Goal: Information Seeking & Learning: Learn about a topic

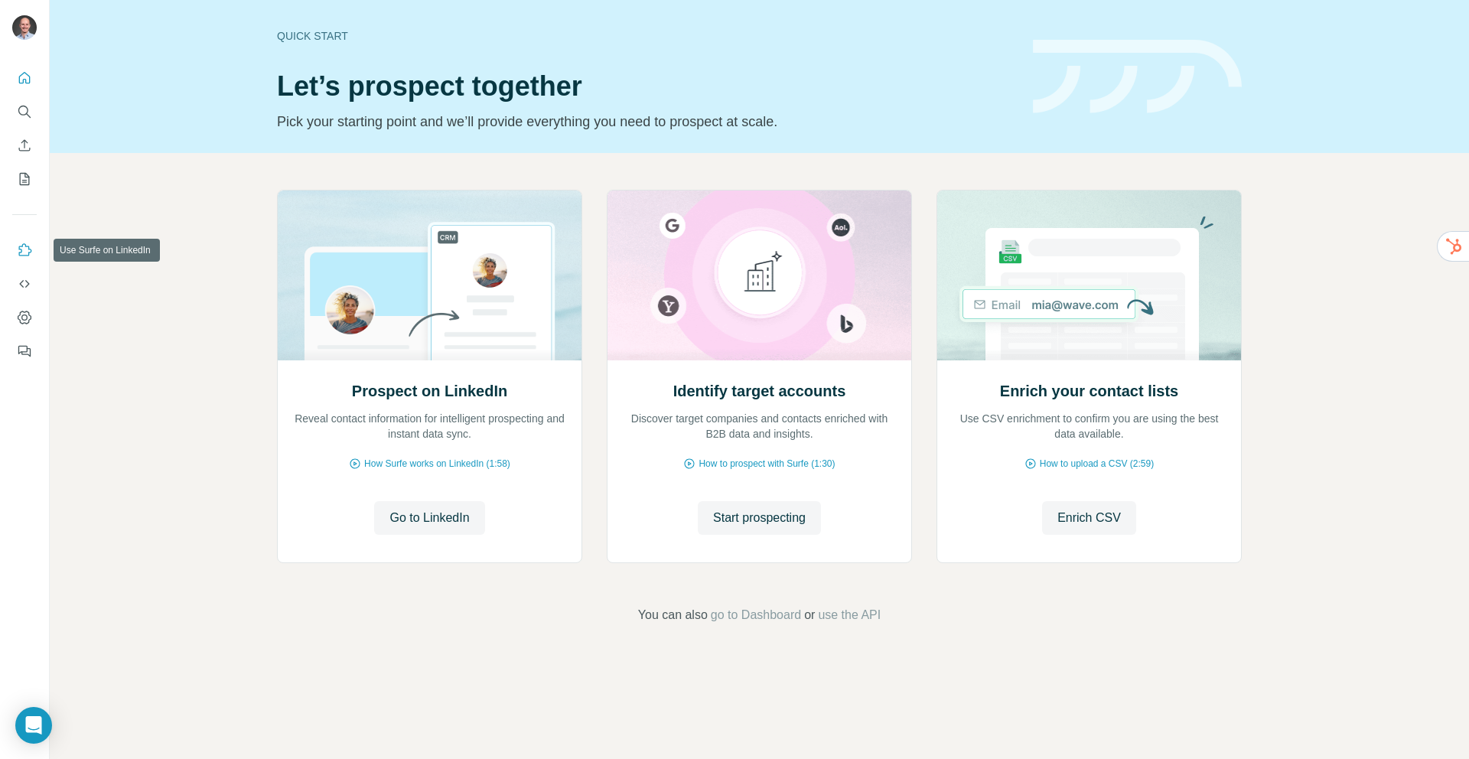
click at [21, 249] on icon "Use Surfe on LinkedIn" at bounding box center [24, 249] width 15 height 15
click at [27, 107] on icon "Search" at bounding box center [23, 111] width 10 height 10
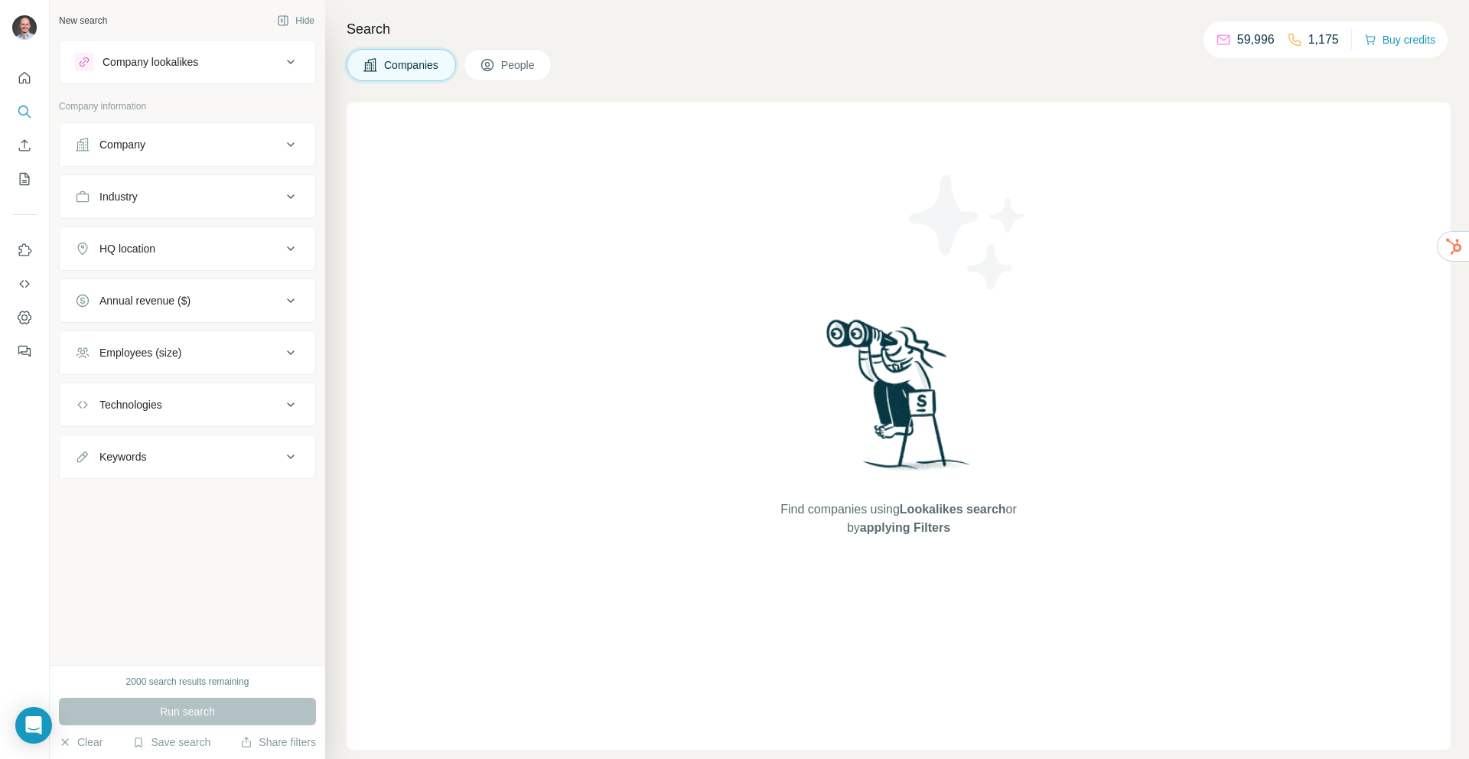
click at [156, 400] on div "Technologies" at bounding box center [130, 404] width 63 height 15
click at [159, 444] on input "text" at bounding box center [187, 443] width 225 height 28
type input "********"
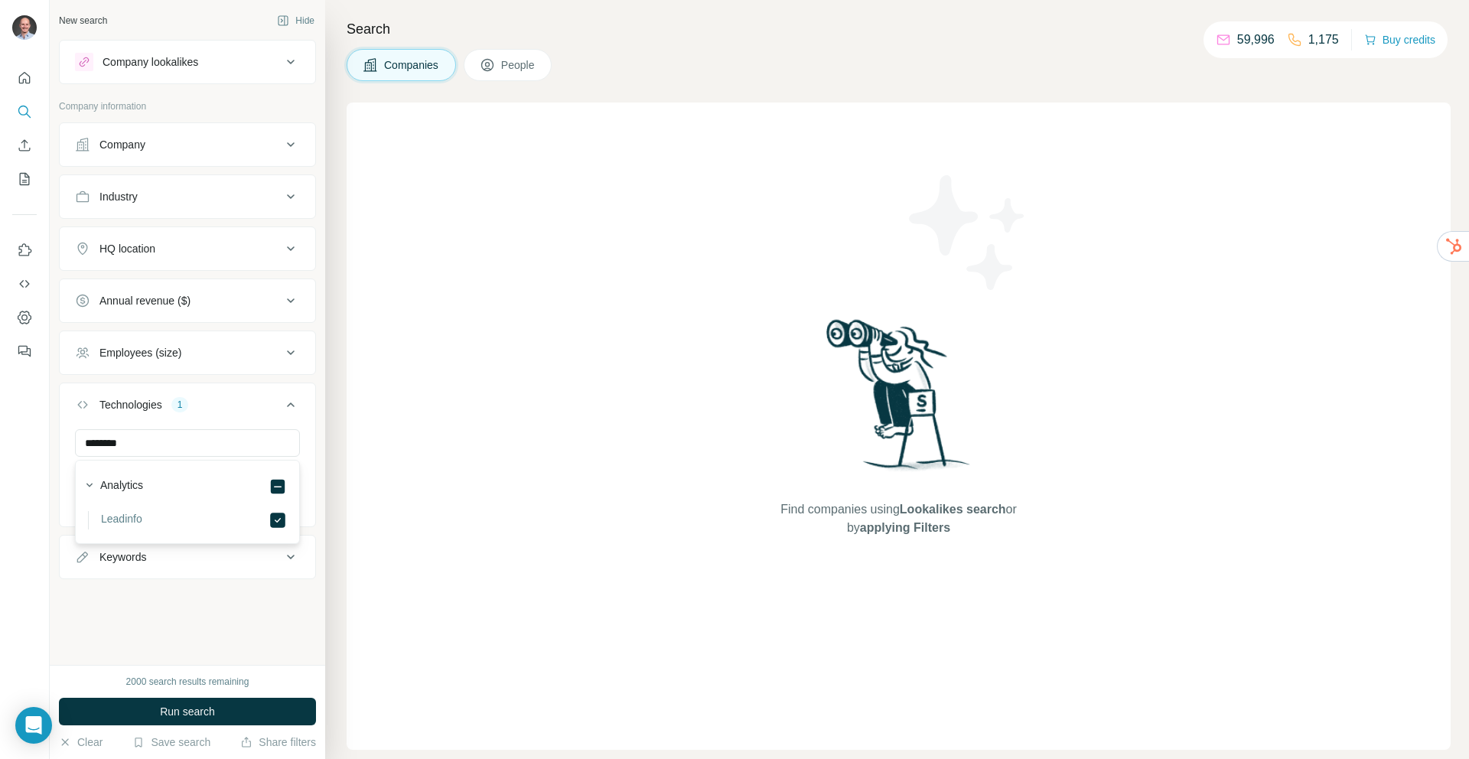
click at [203, 663] on div "New search Hide Company lookalikes Company information Company Industry HQ loca…" at bounding box center [187, 332] width 275 height 665
click at [131, 253] on div "HQ location" at bounding box center [127, 248] width 56 height 15
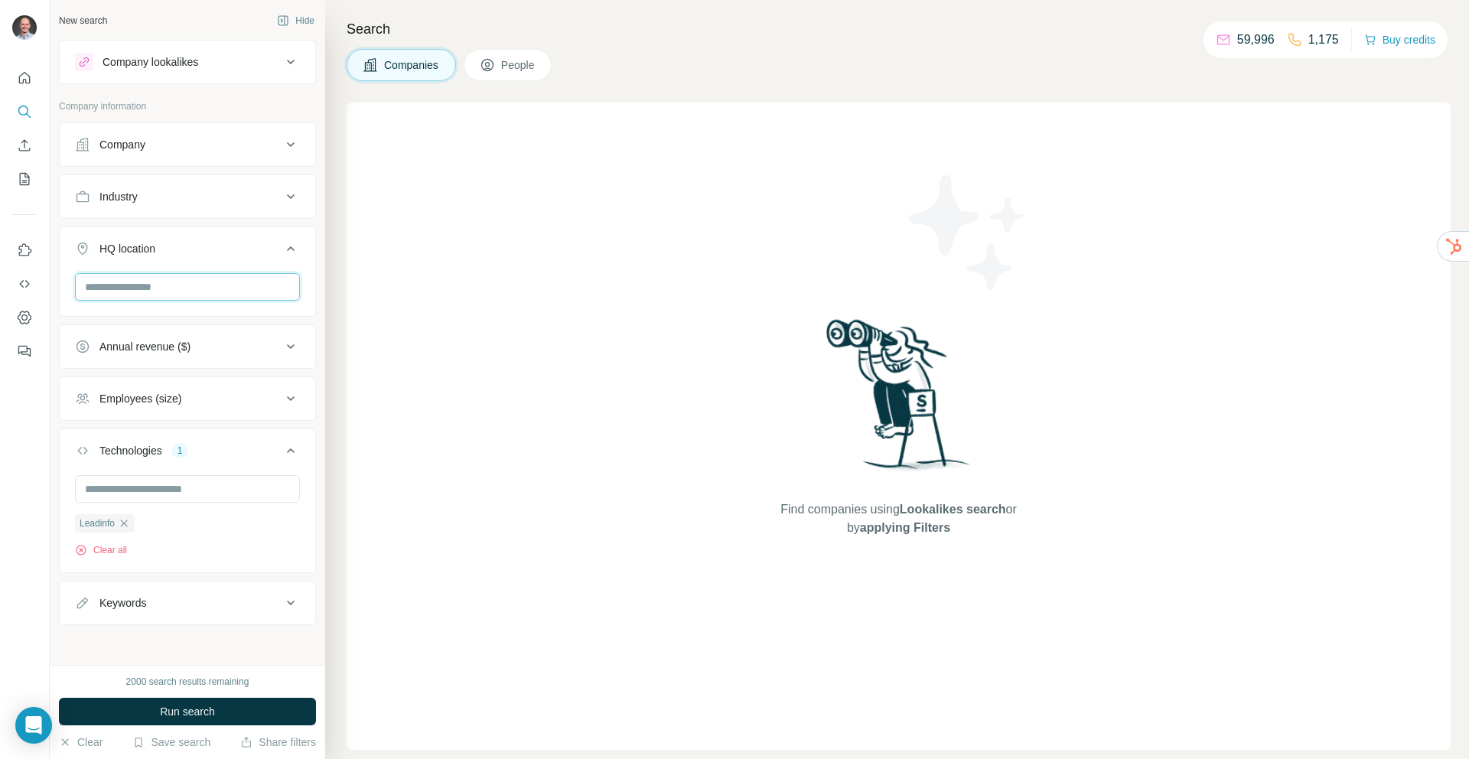
click at [131, 279] on input "text" at bounding box center [187, 287] width 225 height 28
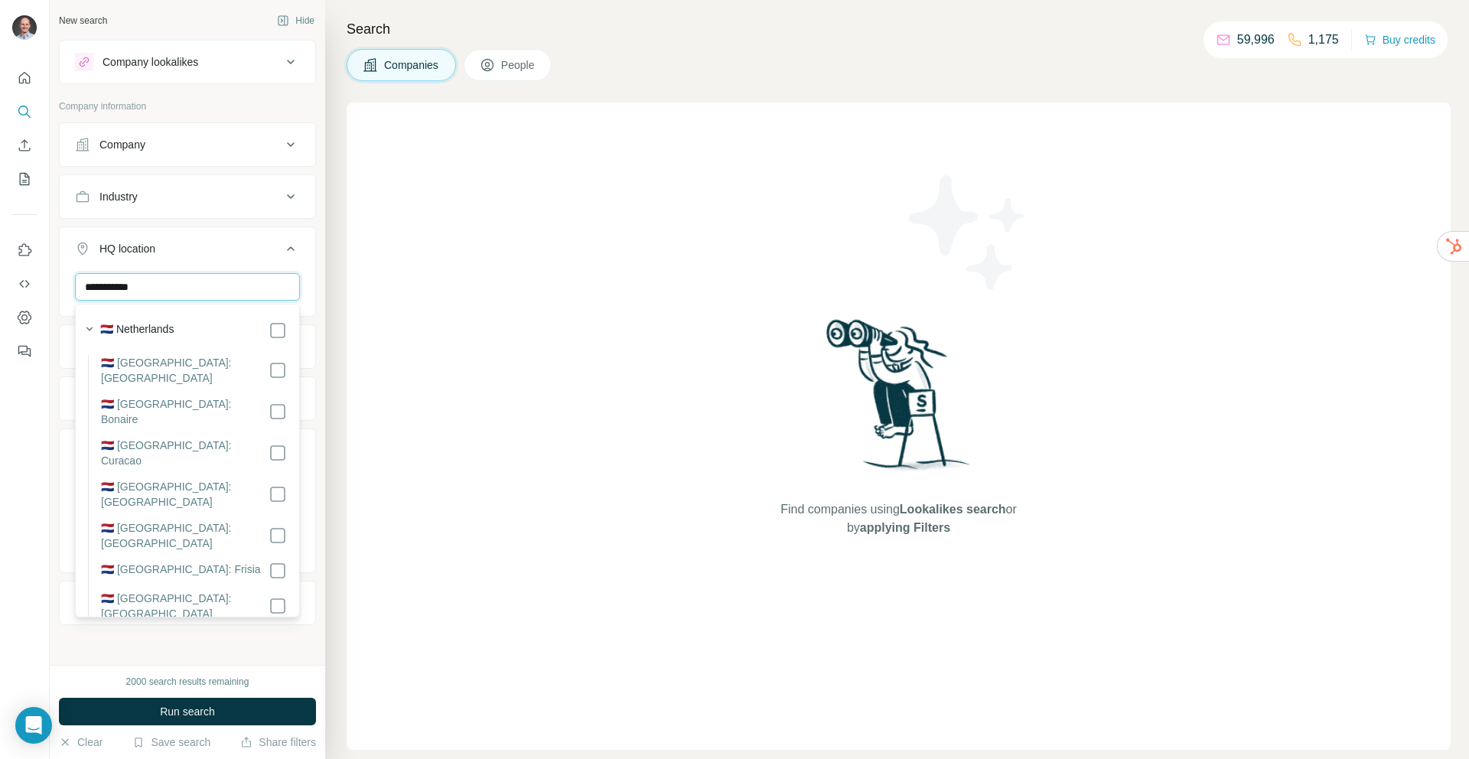
type input "**********"
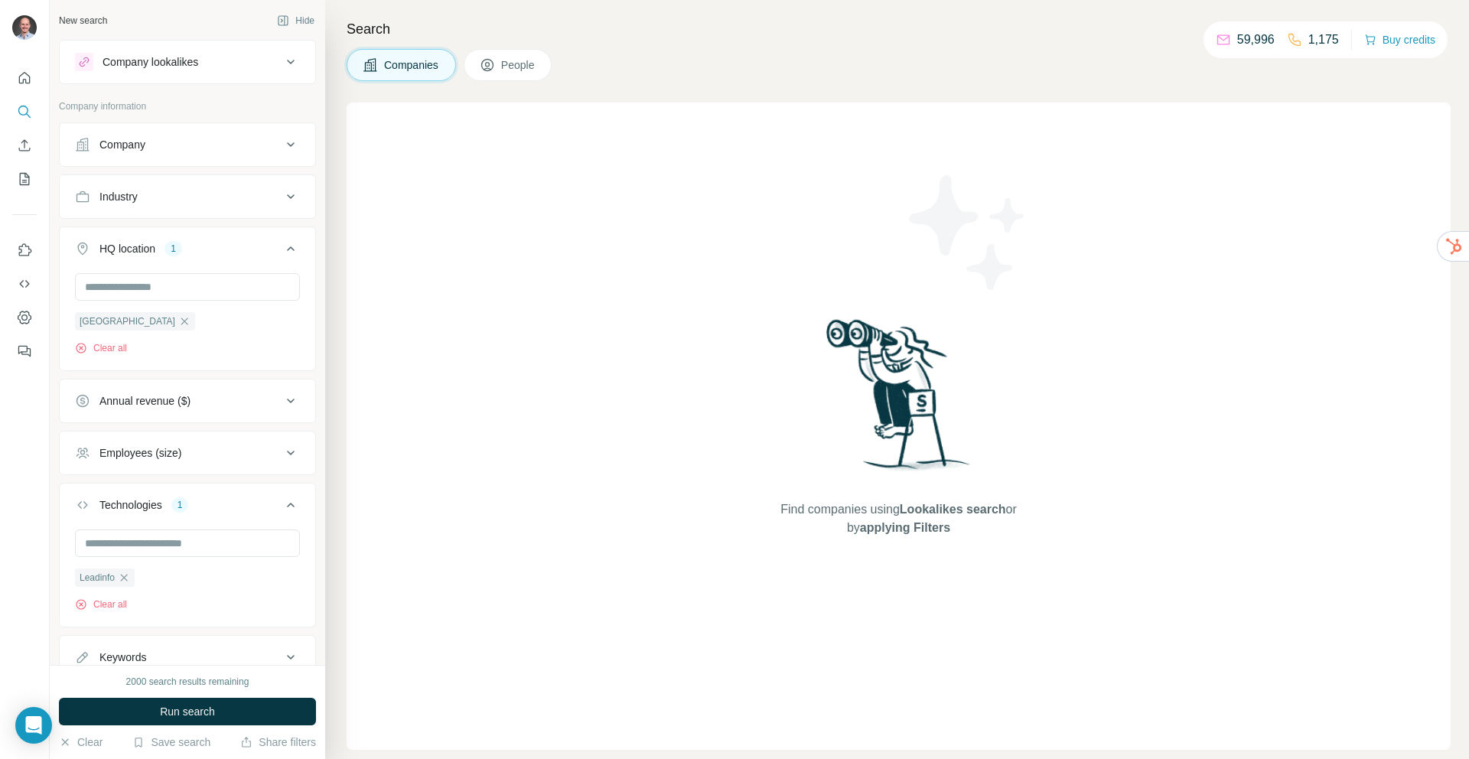
click at [216, 220] on ul "Company Industry HQ location 1 Netherlands Clear all Annual revenue ($) Employe…" at bounding box center [187, 400] width 257 height 557
click at [202, 202] on div "Industry" at bounding box center [178, 196] width 207 height 15
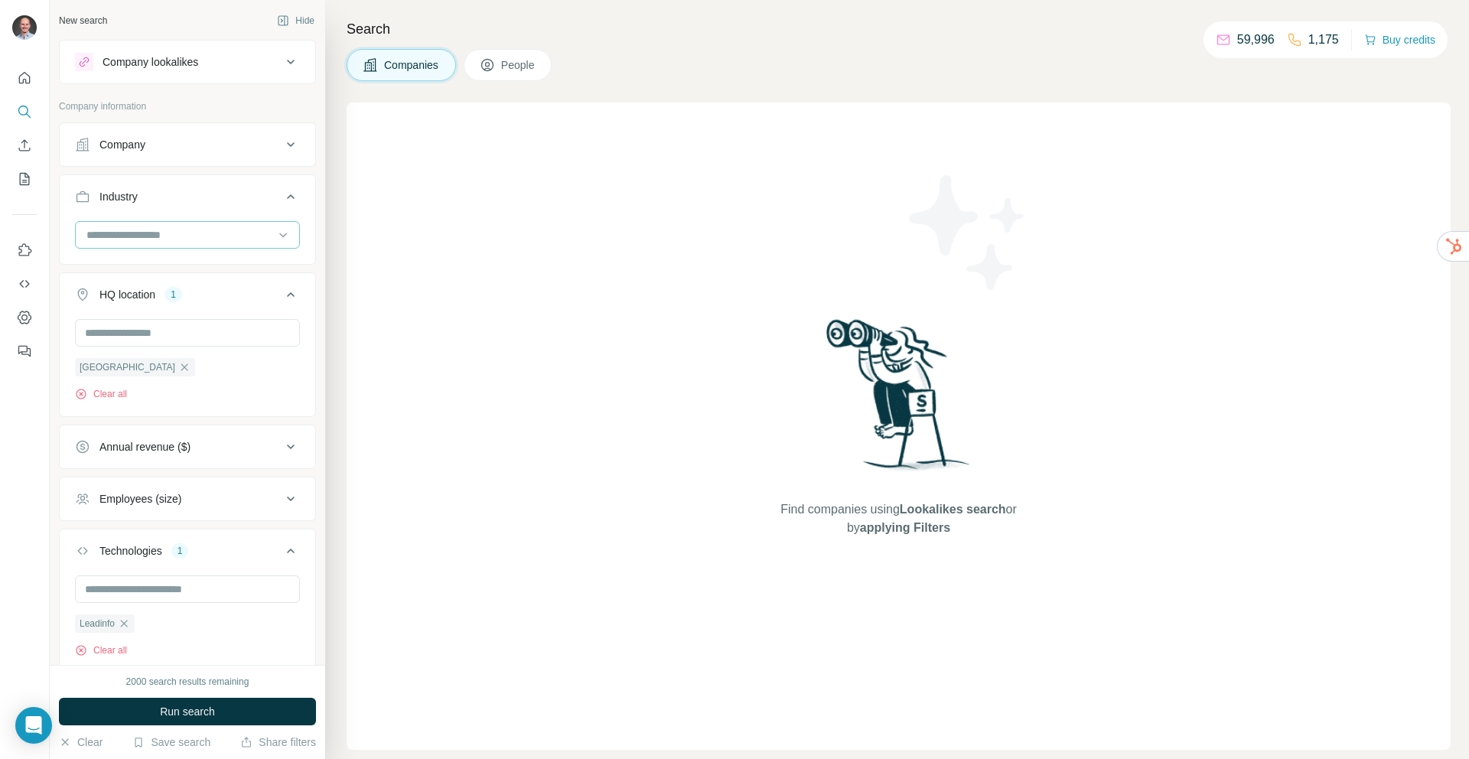
click at [151, 233] on input at bounding box center [179, 234] width 189 height 17
click at [163, 200] on div "Industry" at bounding box center [178, 196] width 207 height 15
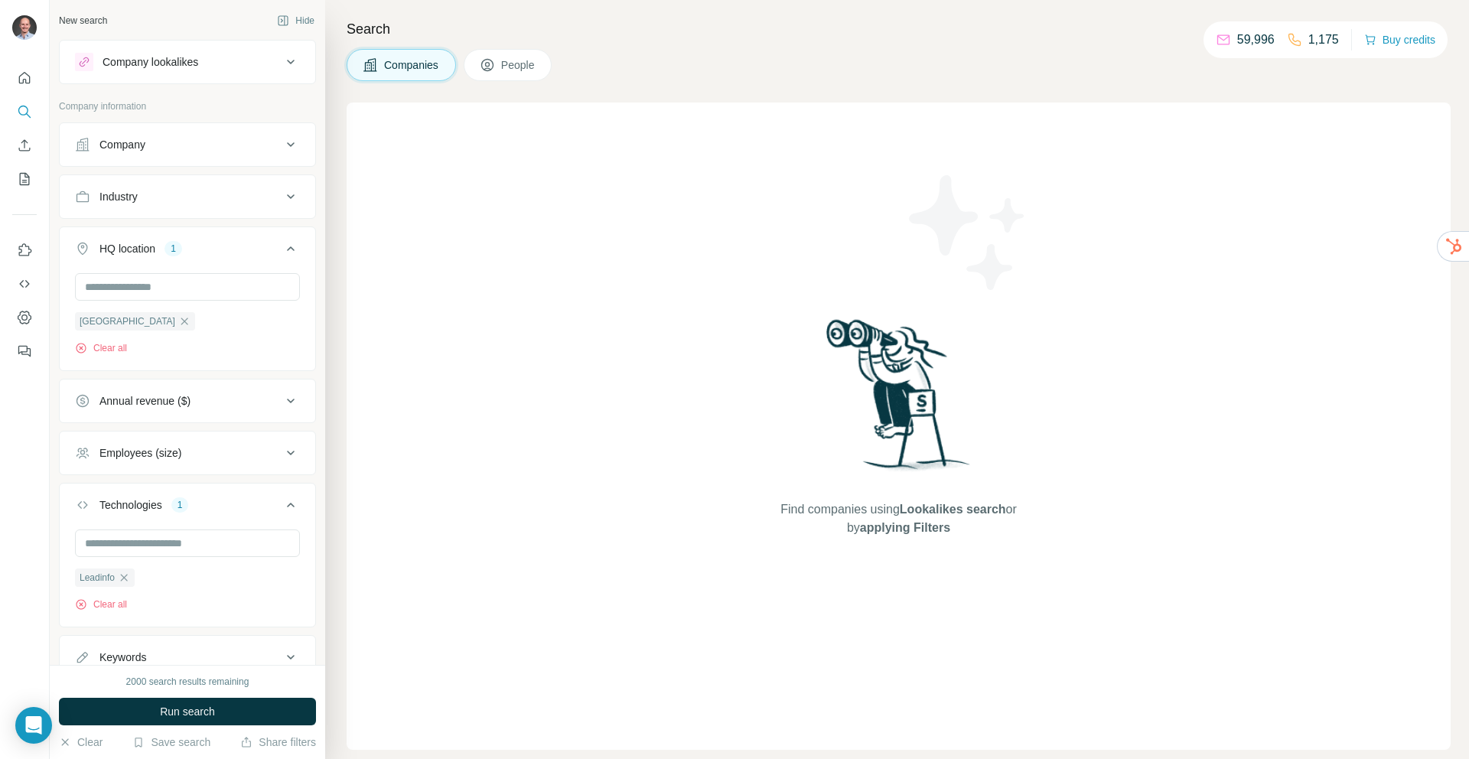
scroll to position [58, 0]
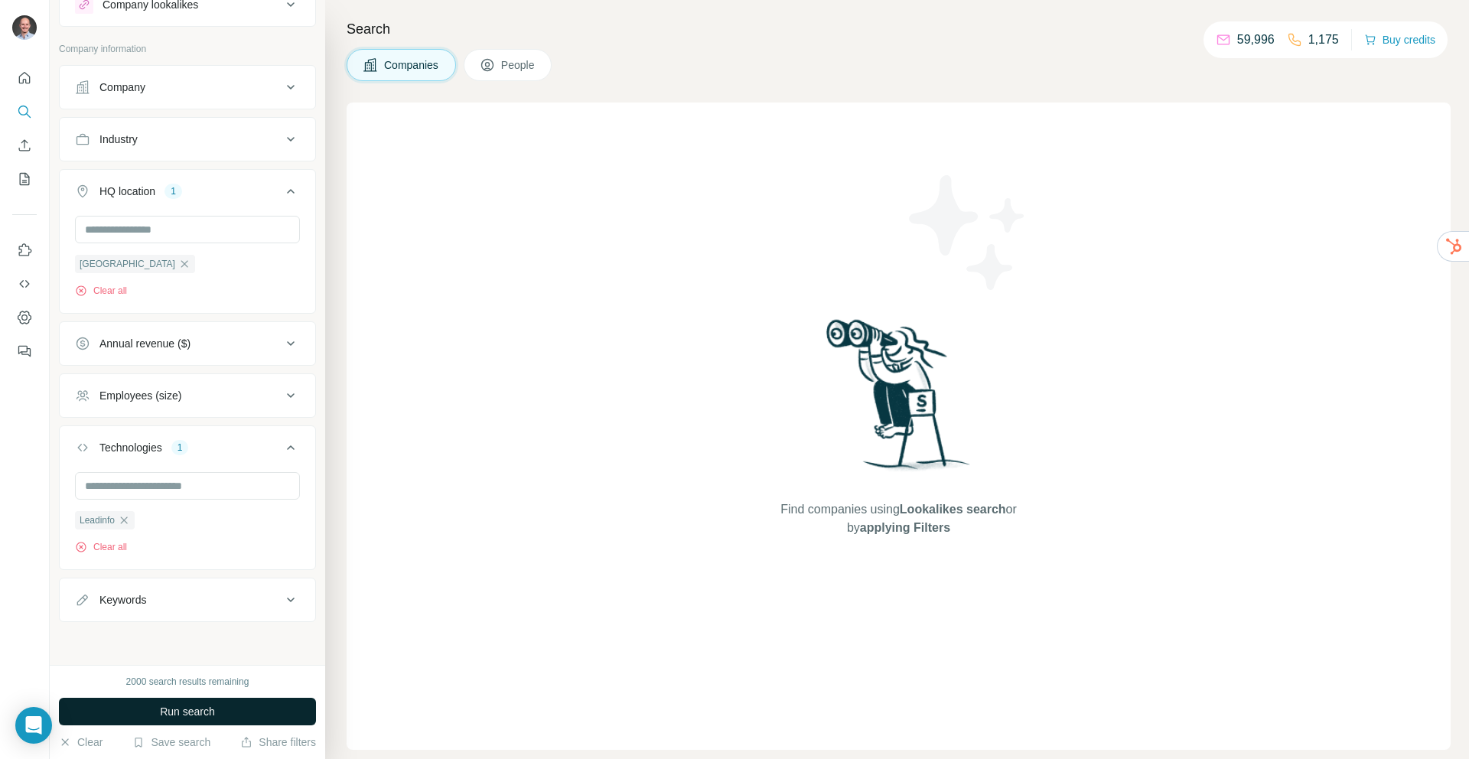
click at [158, 711] on button "Run search" at bounding box center [187, 712] width 257 height 28
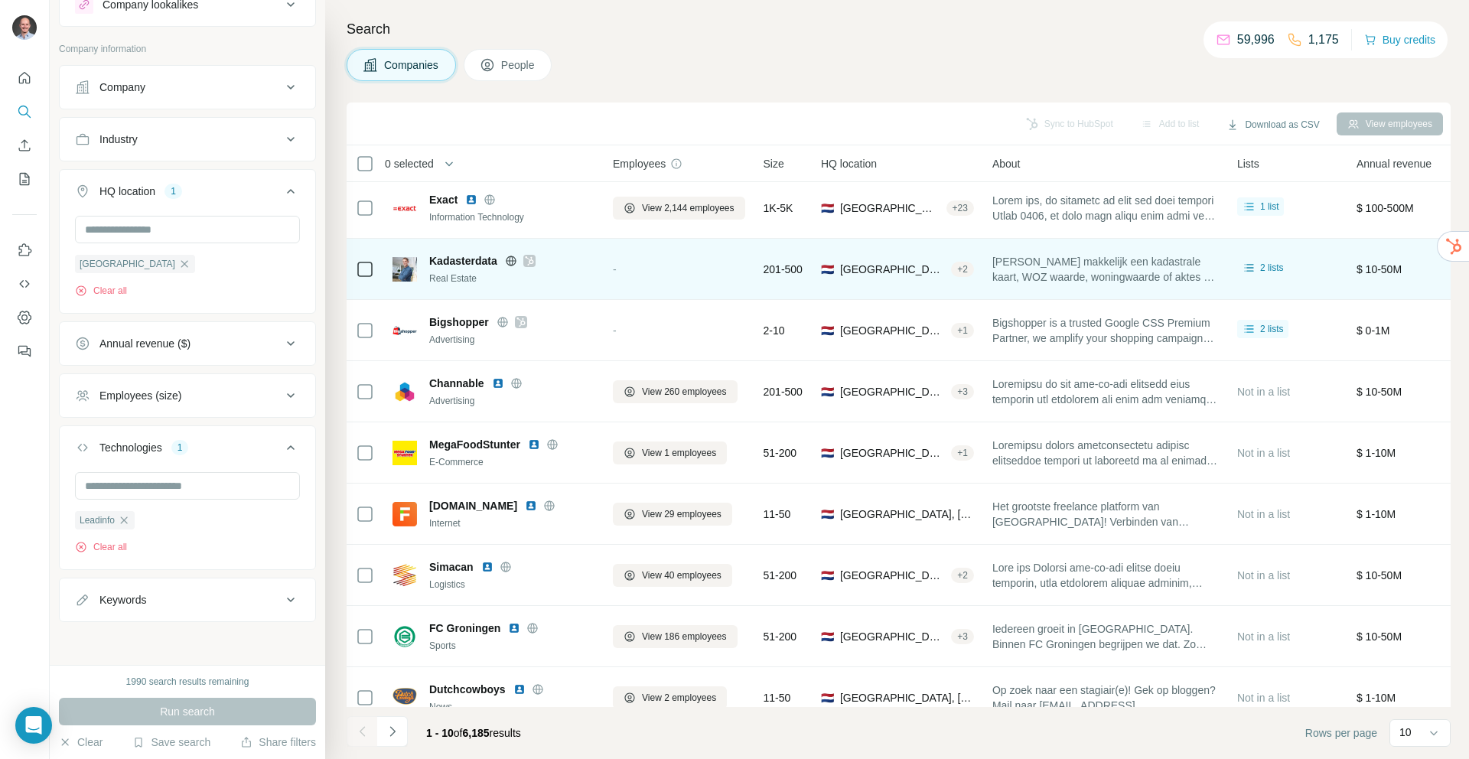
scroll to position [87, 0]
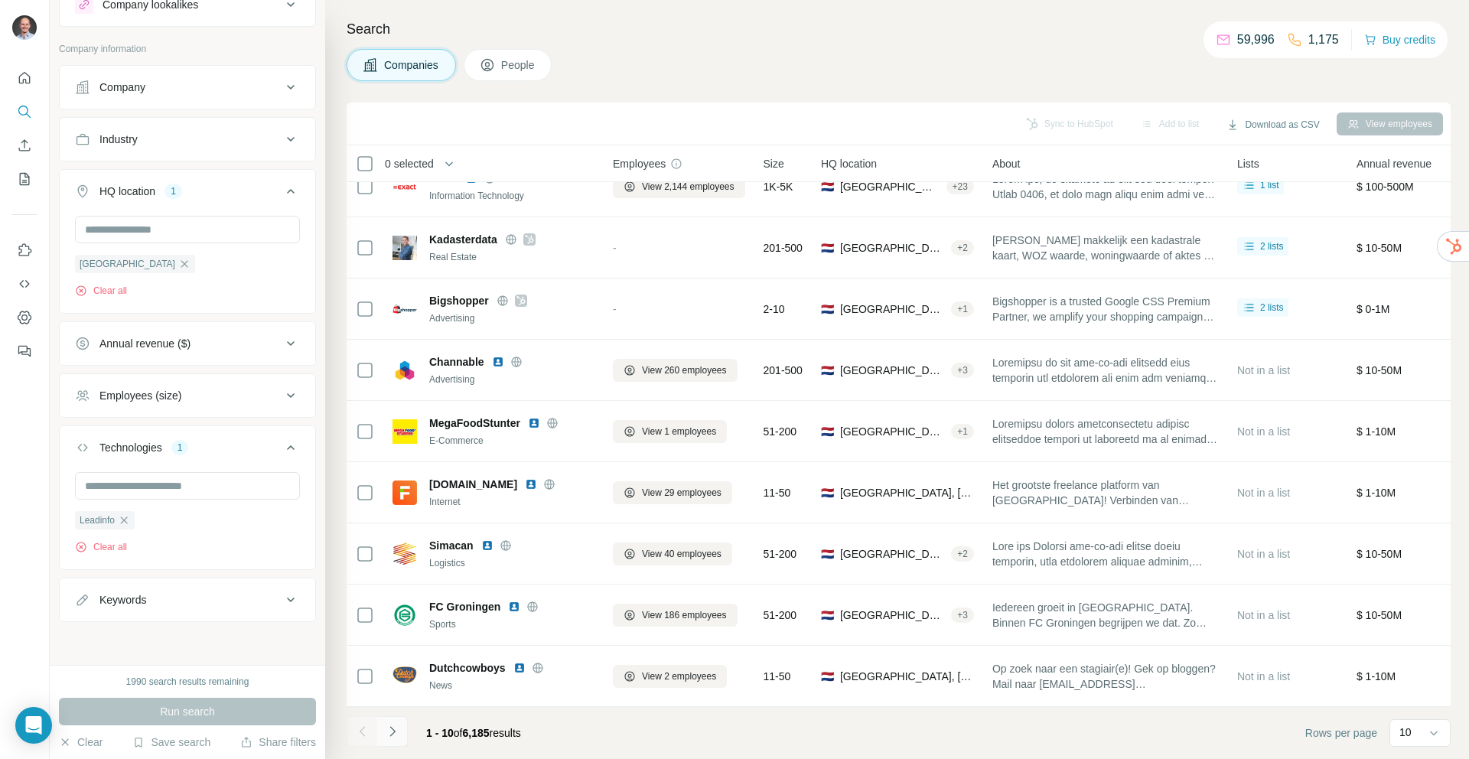
click at [397, 726] on icon "Navigate to next page" at bounding box center [392, 731] width 15 height 15
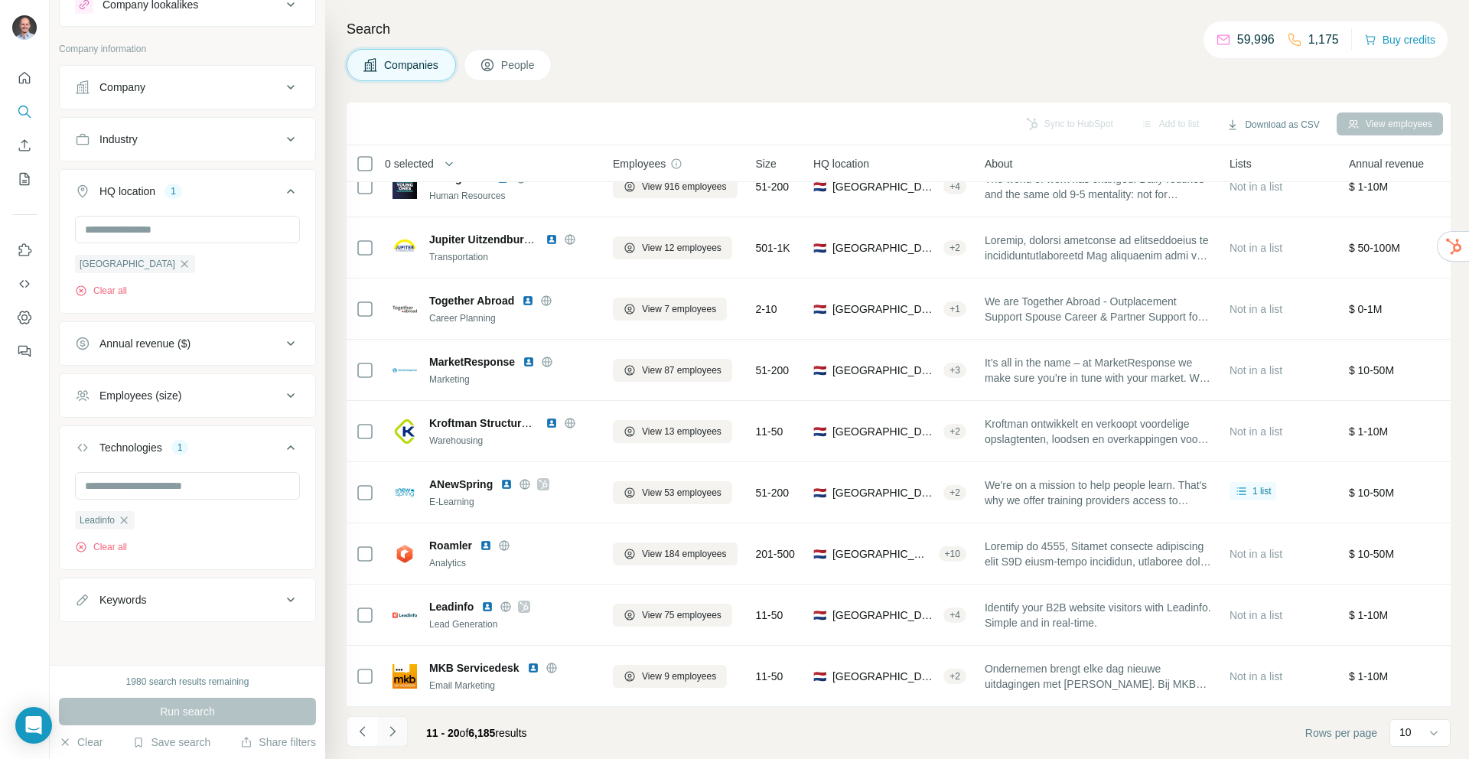
click at [395, 731] on icon "Navigate to next page" at bounding box center [392, 731] width 15 height 15
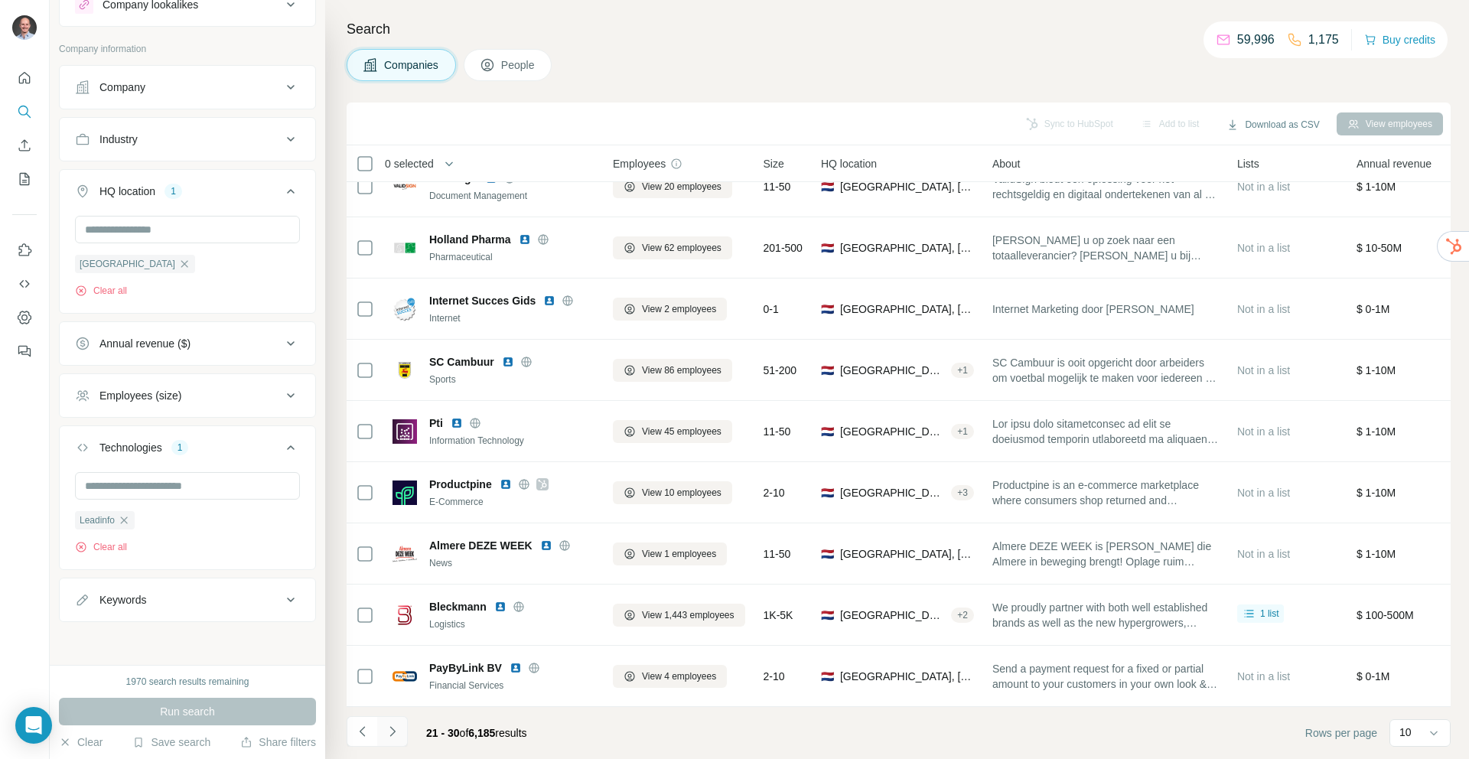
click at [395, 730] on icon "Navigate to next page" at bounding box center [392, 731] width 15 height 15
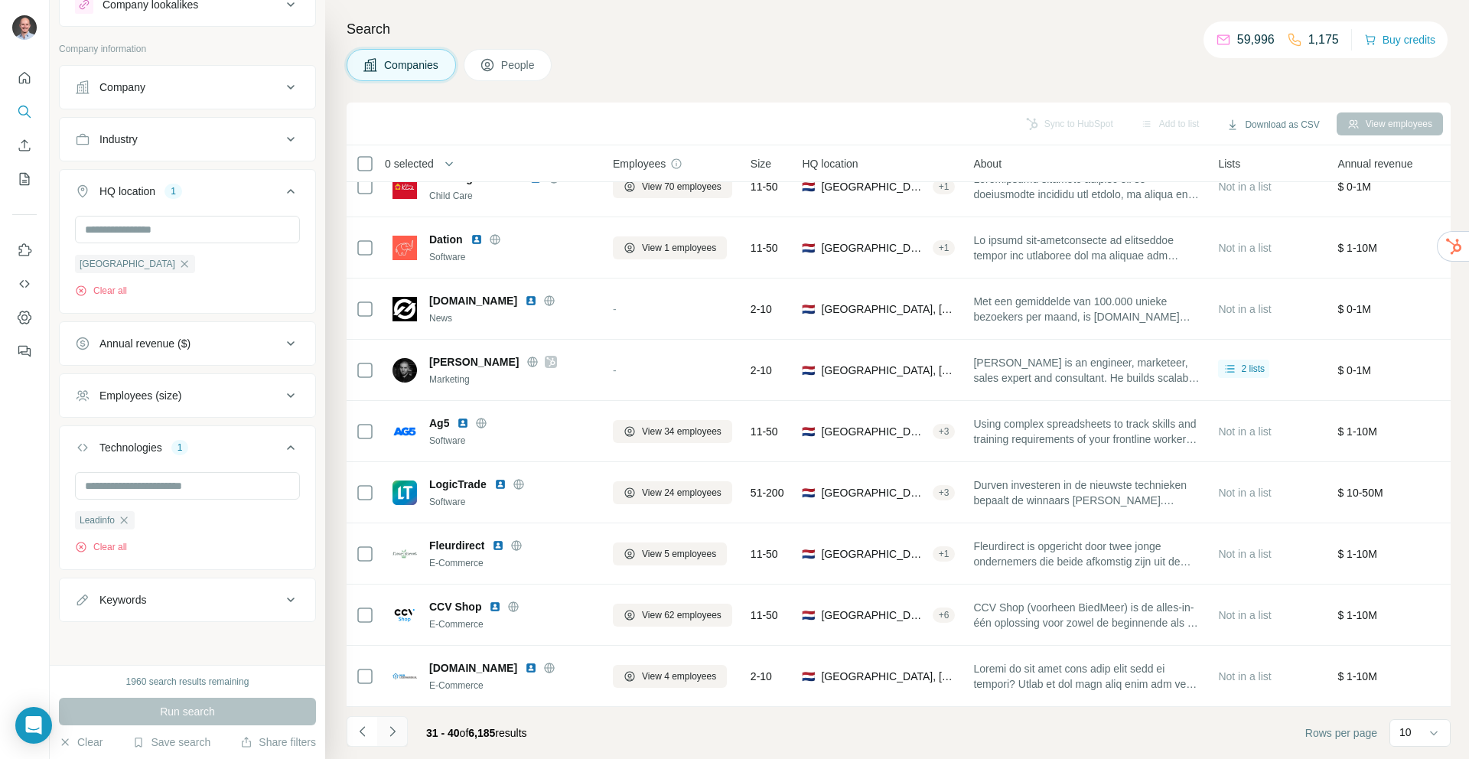
click at [396, 733] on icon "Navigate to next page" at bounding box center [392, 731] width 15 height 15
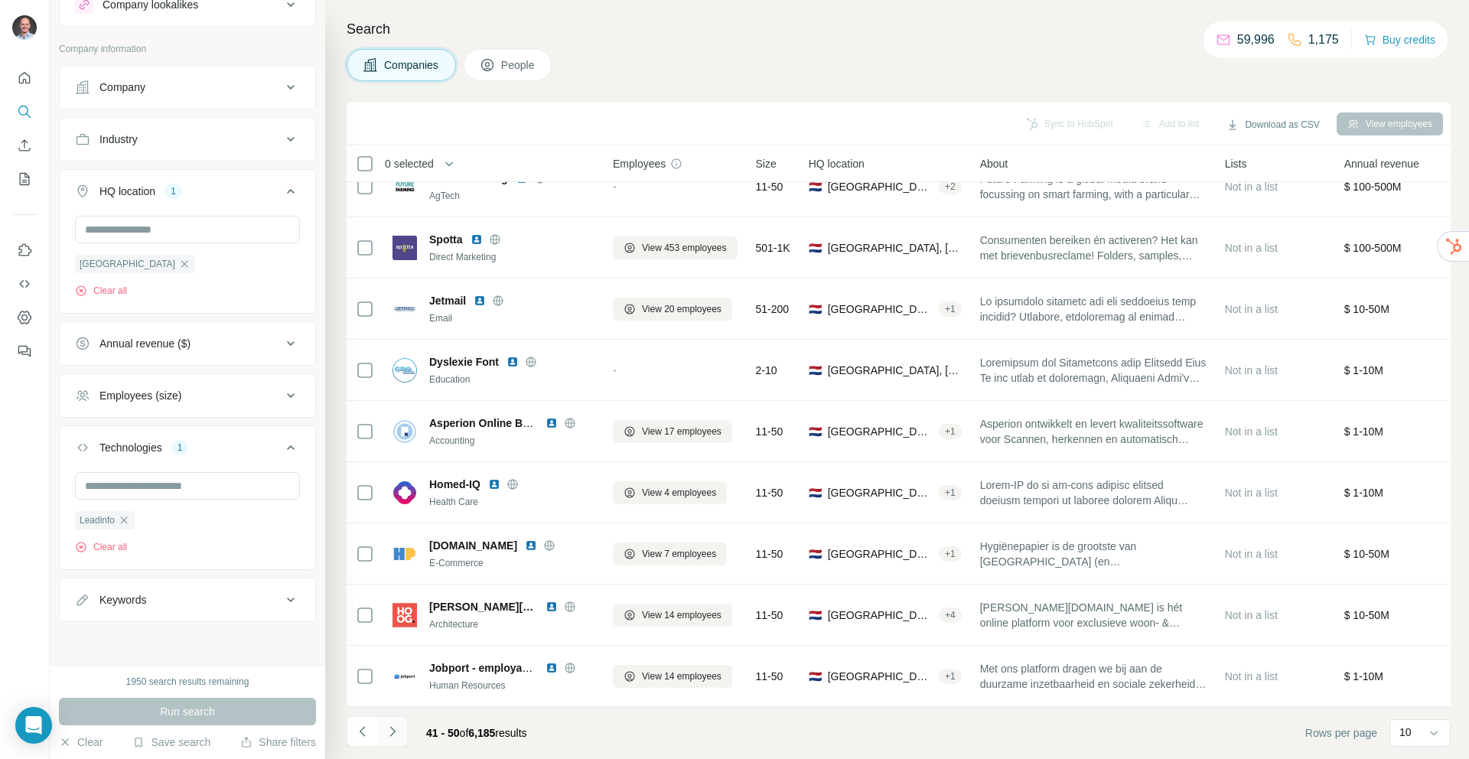
click at [395, 732] on icon "Navigate to next page" at bounding box center [392, 731] width 15 height 15
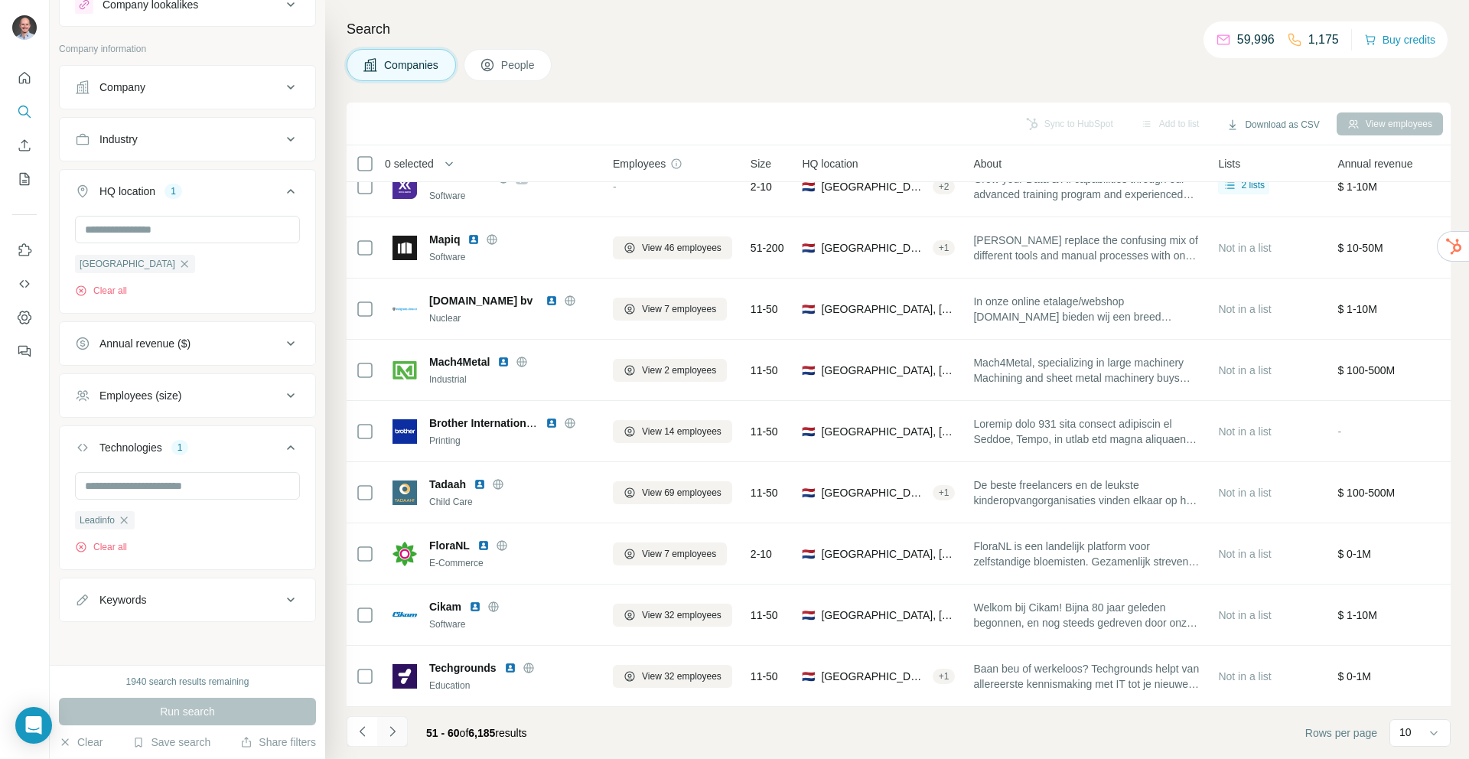
click at [394, 729] on icon "Navigate to next page" at bounding box center [392, 731] width 15 height 15
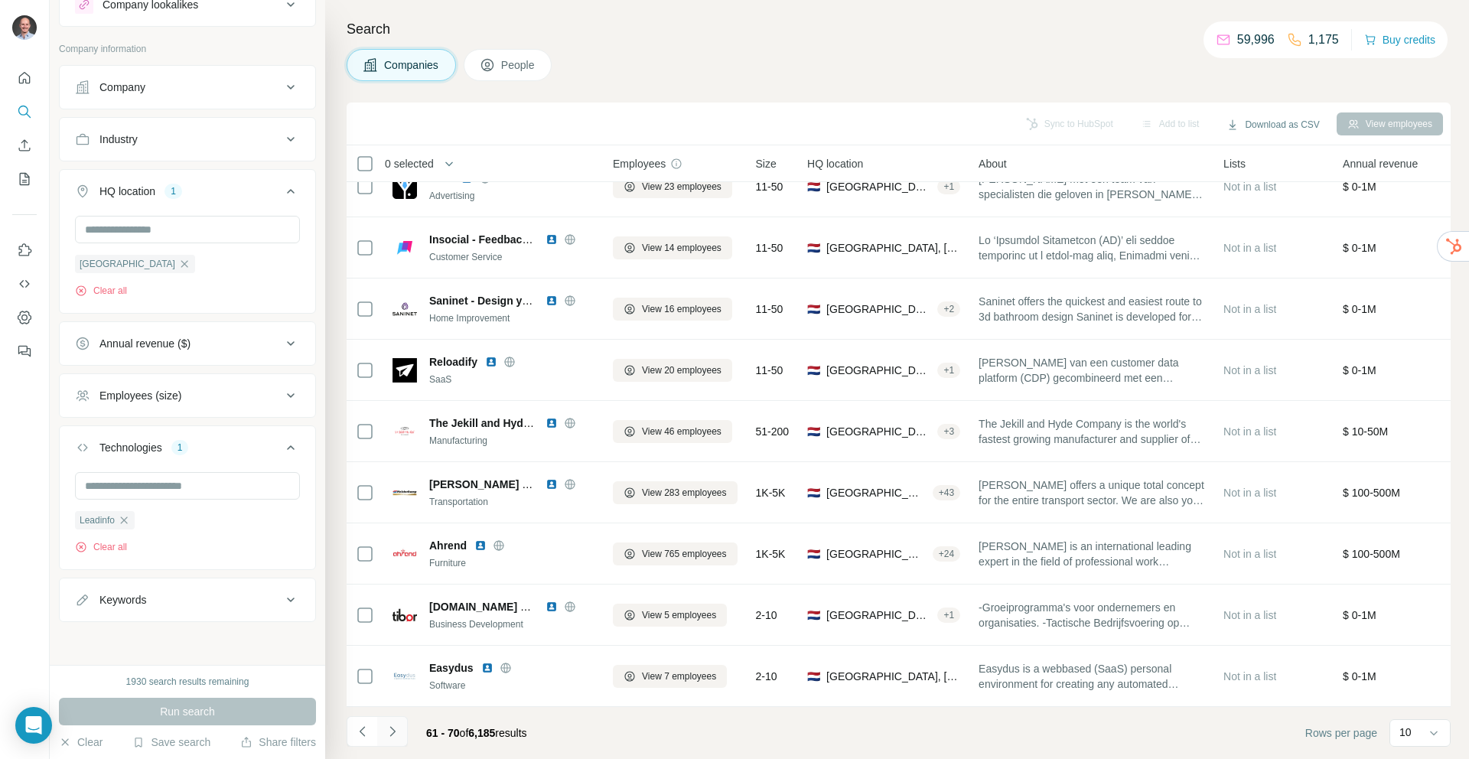
click at [392, 727] on icon "Navigate to next page" at bounding box center [392, 731] width 15 height 15
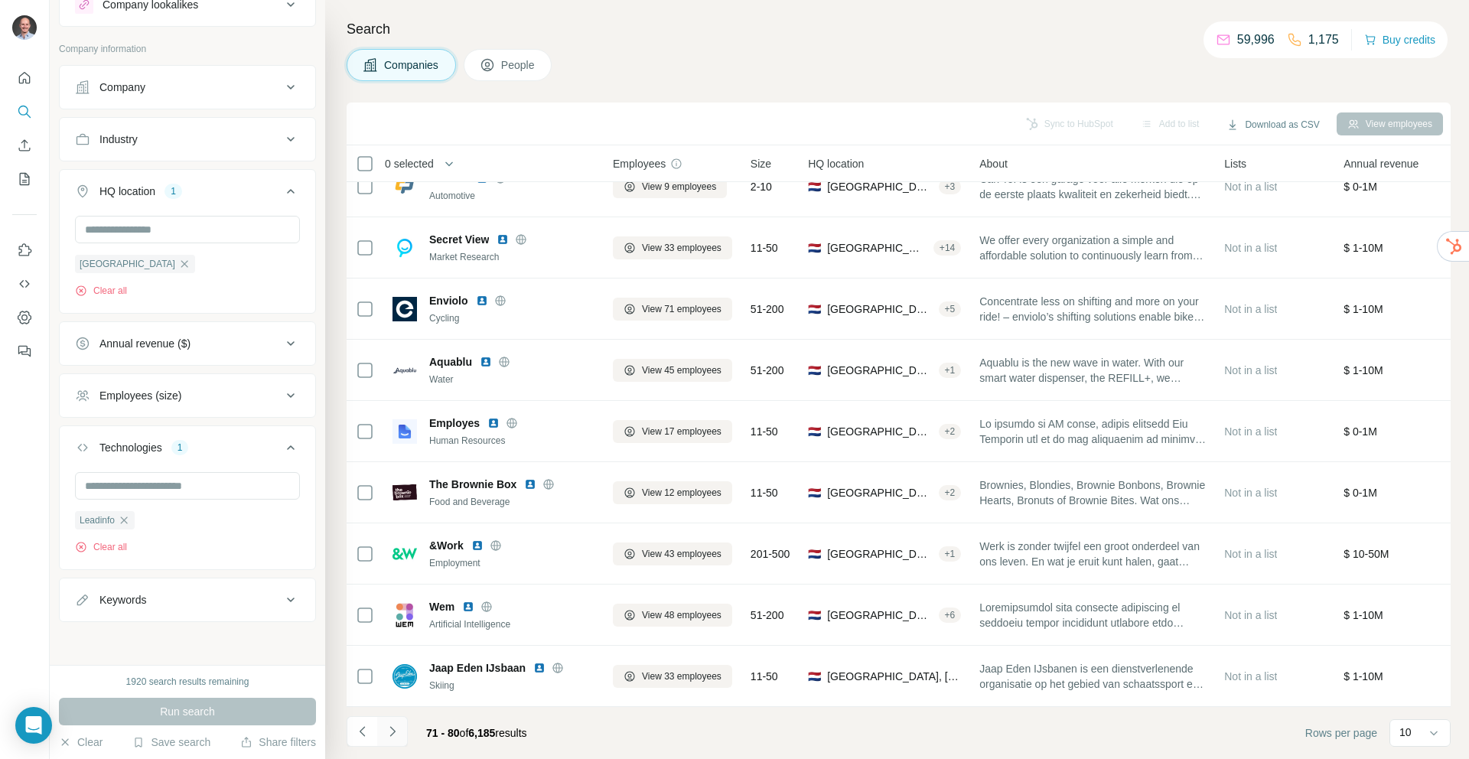
click at [390, 727] on icon "Navigate to next page" at bounding box center [391, 731] width 5 height 10
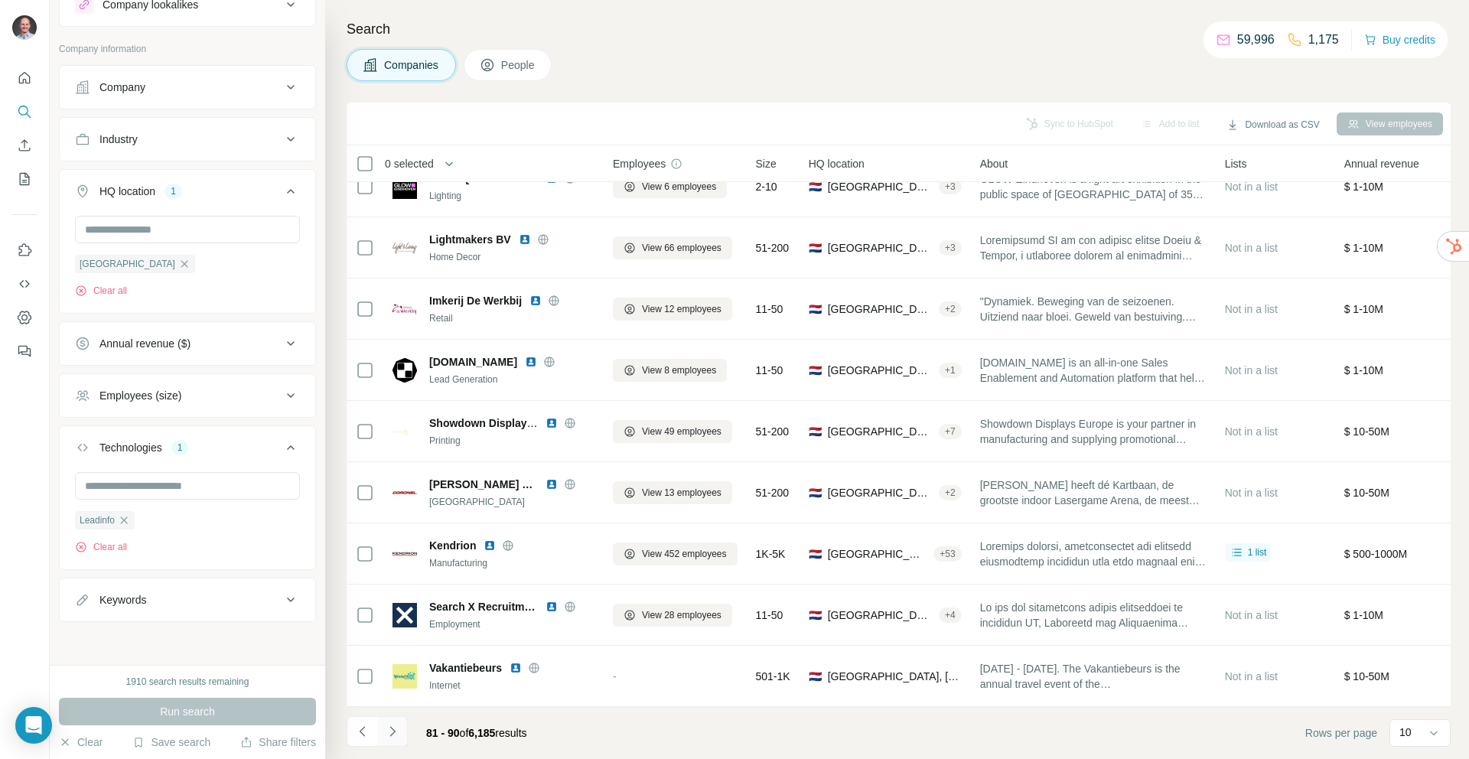
click at [392, 729] on icon "Navigate to next page" at bounding box center [392, 731] width 15 height 15
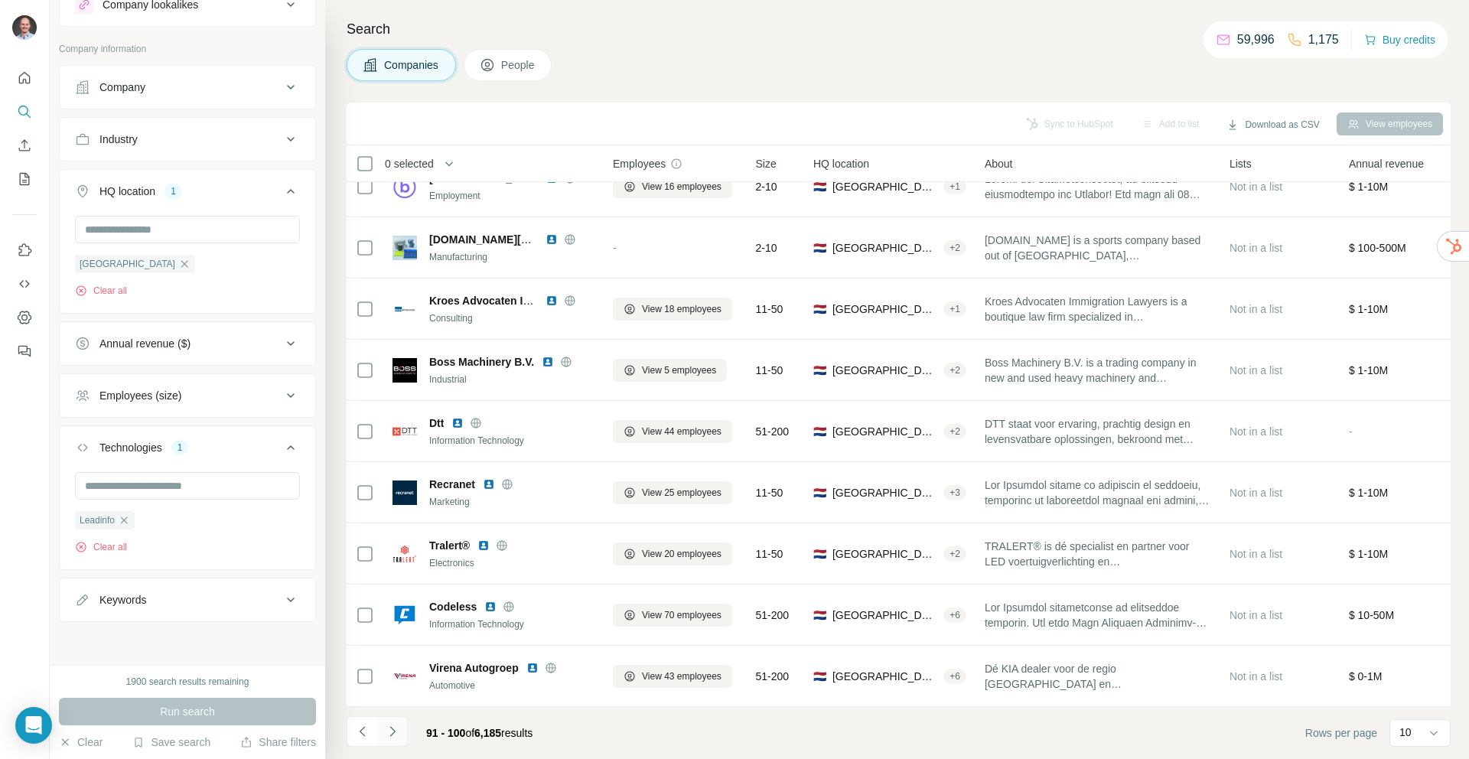
click at [395, 728] on icon "Navigate to next page" at bounding box center [392, 731] width 15 height 15
